Goal: Entertainment & Leisure: Consume media (video, audio)

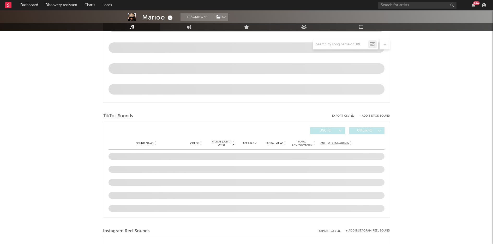
scroll to position [225, 0]
select select "6m"
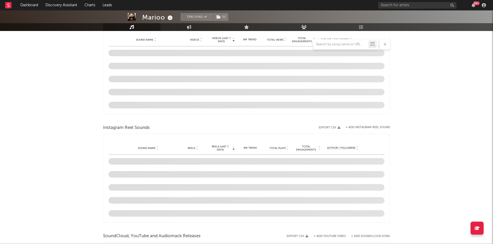
scroll to position [380, 0]
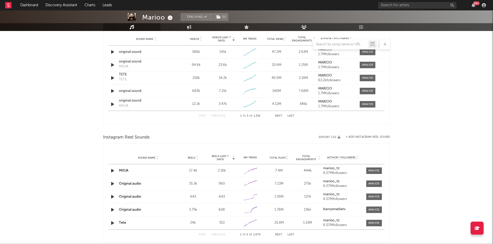
click at [112, 172] on icon "button" at bounding box center [112, 171] width 5 height 7
click at [112, 184] on icon "button" at bounding box center [112, 184] width 5 height 7
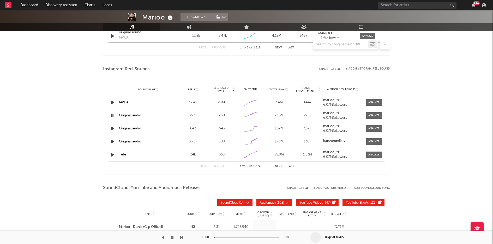
scroll to position [450, 0]
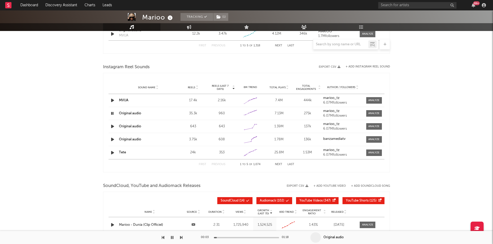
click at [228, 238] on div at bounding box center [246, 237] width 65 height 1
click at [111, 126] on icon "button" at bounding box center [112, 126] width 5 height 7
click at [111, 141] on icon "button" at bounding box center [112, 139] width 5 height 7
click at [111, 139] on icon "button" at bounding box center [112, 139] width 5 height 7
